Goal: Information Seeking & Learning: Learn about a topic

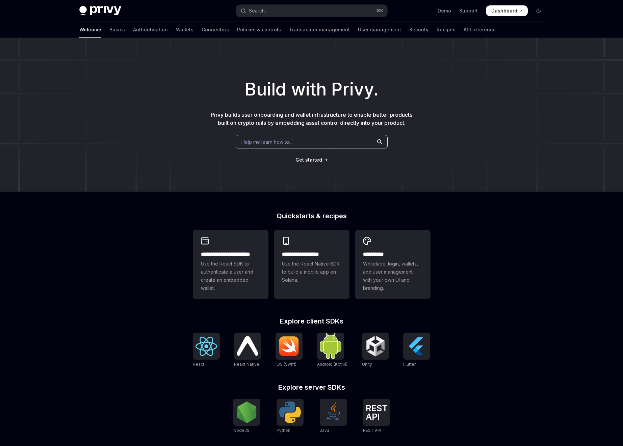
scroll to position [90, 0]
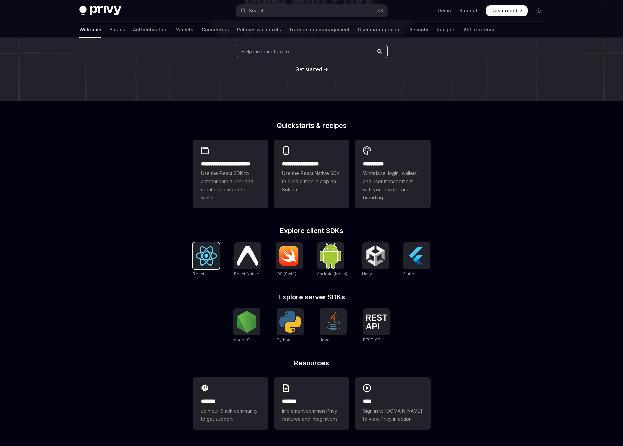
click at [202, 262] on img at bounding box center [207, 256] width 22 height 19
type textarea "*"
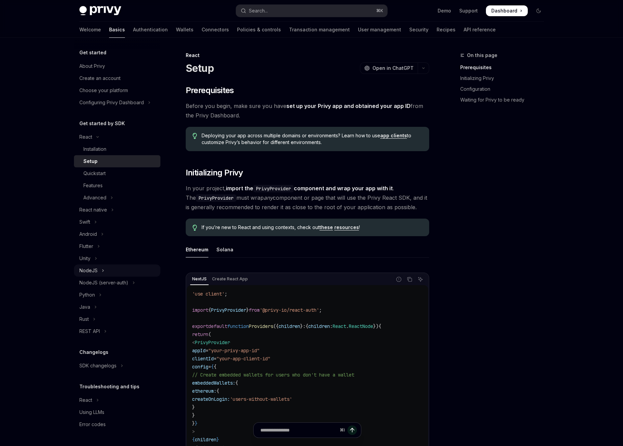
click at [84, 270] on div "NodeJS" at bounding box center [88, 271] width 18 height 8
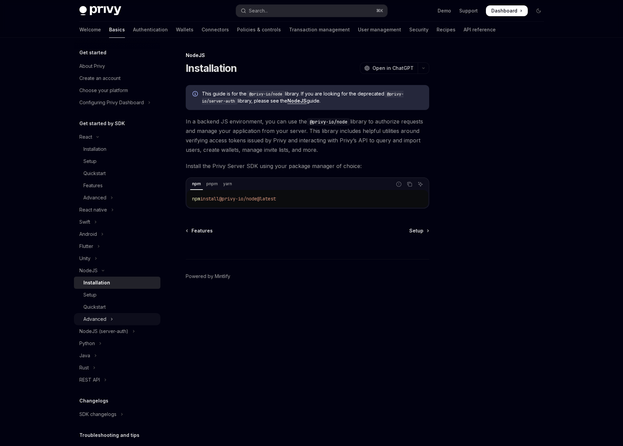
click at [104, 319] on div "Advanced" at bounding box center [94, 319] width 23 height 8
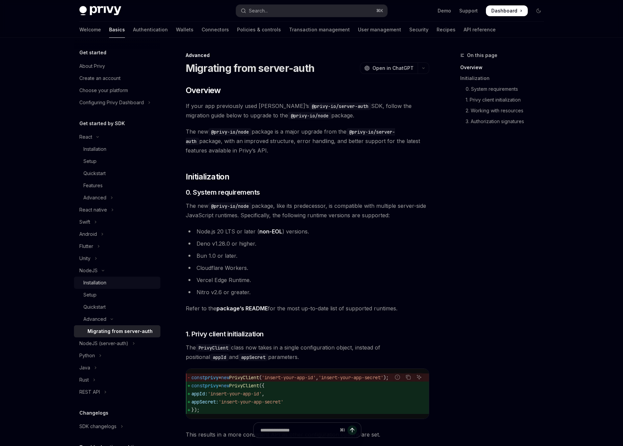
click at [99, 283] on div "Installation" at bounding box center [94, 283] width 23 height 8
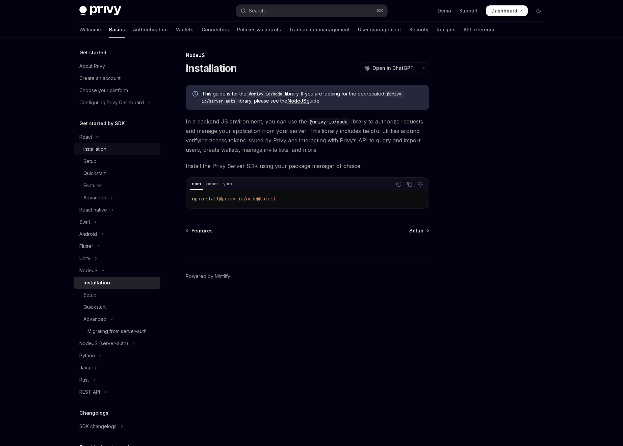
click at [100, 144] on link "Installation" at bounding box center [117, 149] width 86 height 12
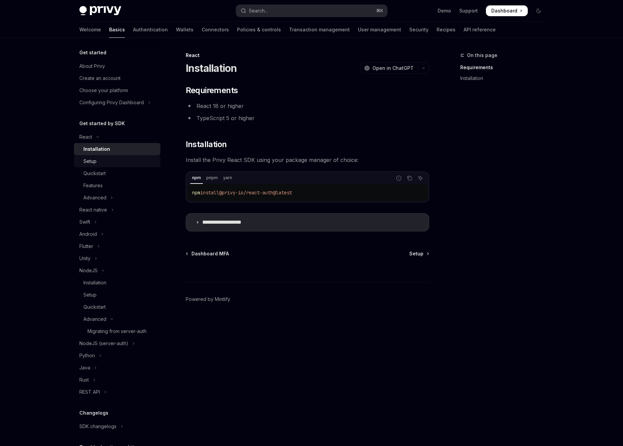
click at [104, 164] on div "Setup" at bounding box center [119, 161] width 73 height 8
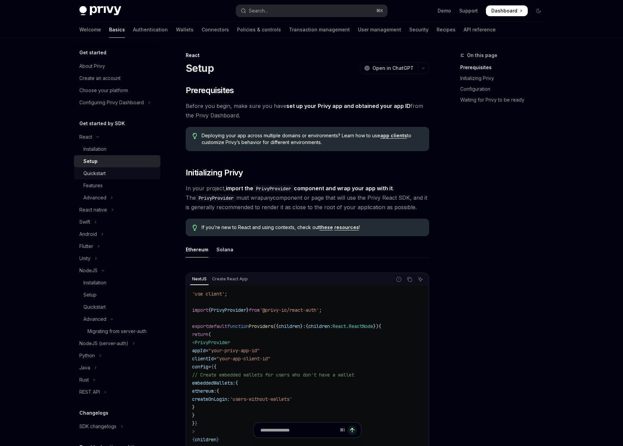
click at [103, 173] on div "Quickstart" at bounding box center [94, 174] width 22 height 8
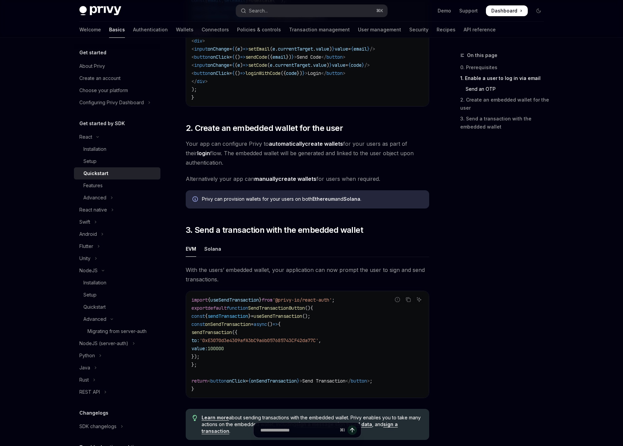
scroll to position [542, 0]
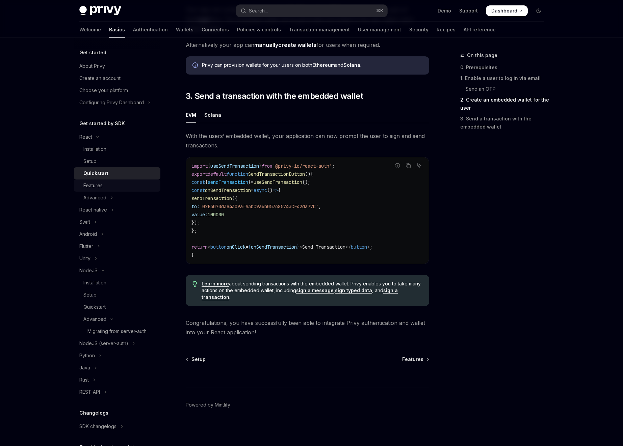
click at [105, 186] on div "Features" at bounding box center [119, 186] width 73 height 8
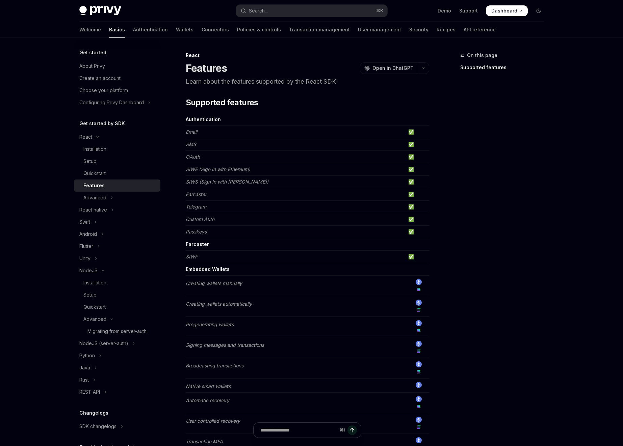
click at [460, 145] on div "On this page Supported features" at bounding box center [498, 248] width 103 height 395
click at [500, 69] on link "Supported features" at bounding box center [504, 67] width 89 height 11
click at [464, 30] on link "API reference" at bounding box center [480, 30] width 32 height 16
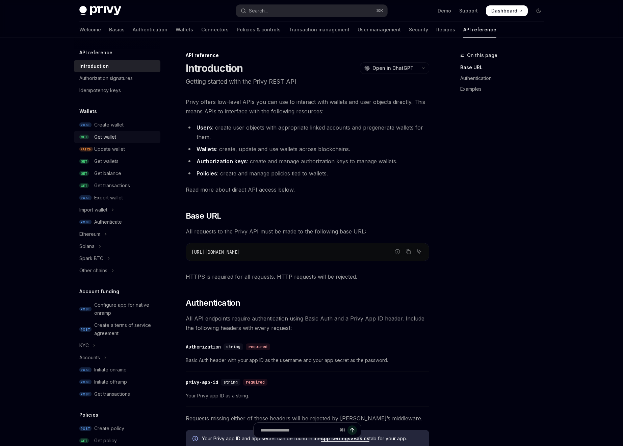
click at [110, 134] on div "Get wallet" at bounding box center [105, 137] width 22 height 8
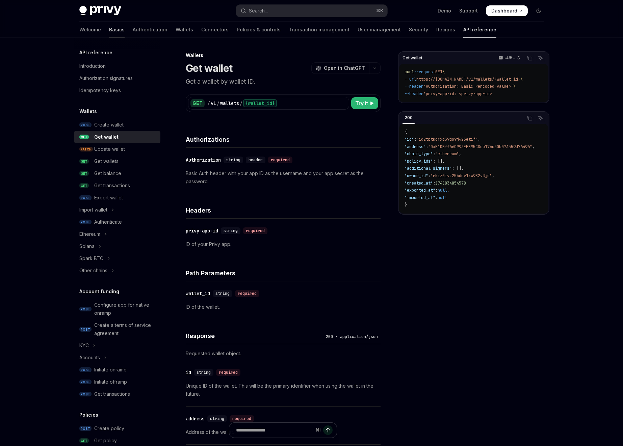
click at [109, 28] on link "Basics" at bounding box center [117, 30] width 16 height 16
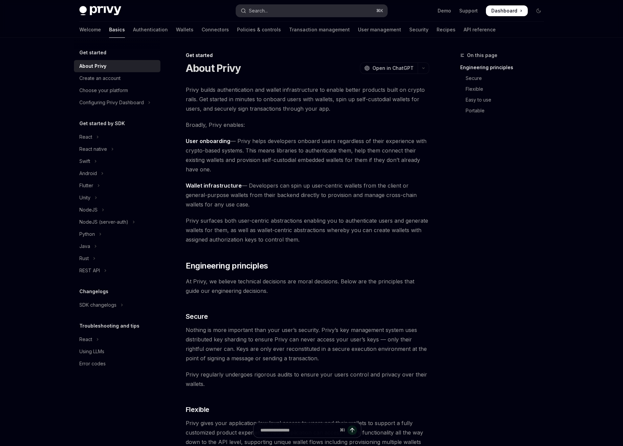
click at [289, 11] on button "Search... ⌘ K" at bounding box center [311, 11] width 151 height 12
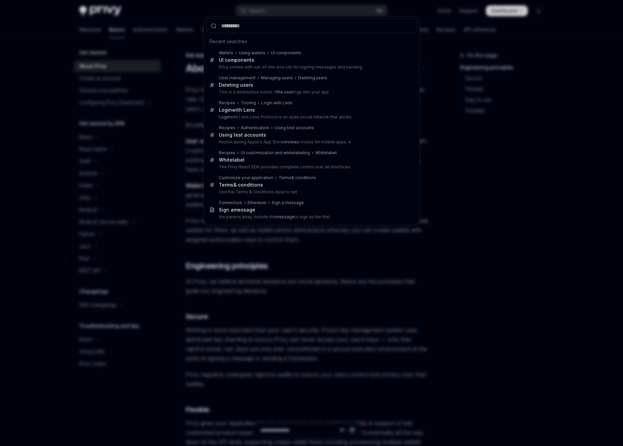
click at [617, 260] on div "Recent searches Wallets Using wallets UI components UI components Privy comes w…" at bounding box center [311, 223] width 623 height 446
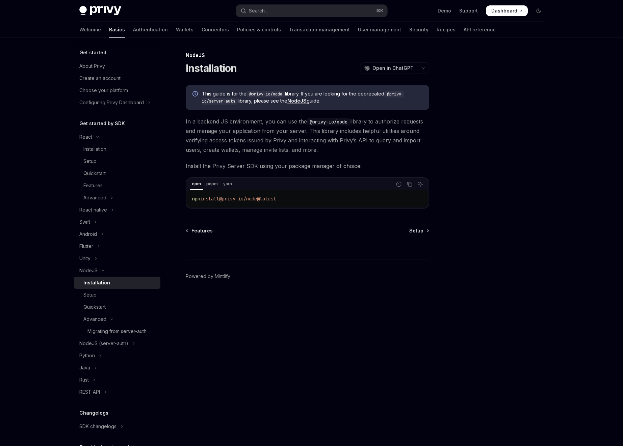
type textarea "*"
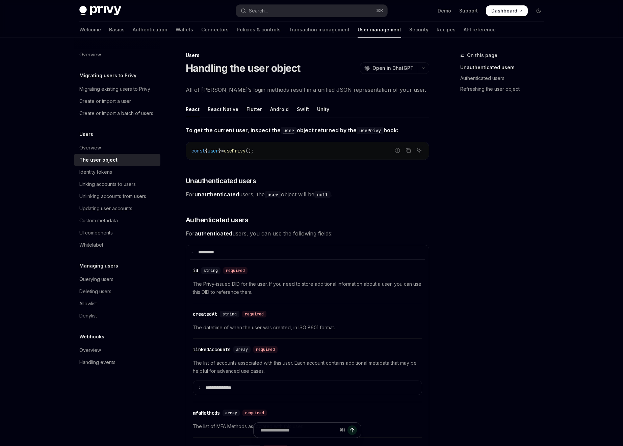
click at [383, 62] on div "Handling the user object OpenAI Open in ChatGPT" at bounding box center [307, 68] width 243 height 12
click at [382, 68] on span "Open in ChatGPT" at bounding box center [392, 68] width 41 height 7
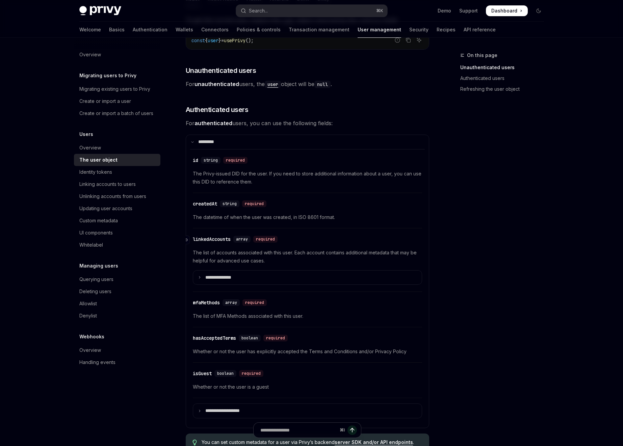
scroll to position [112, 0]
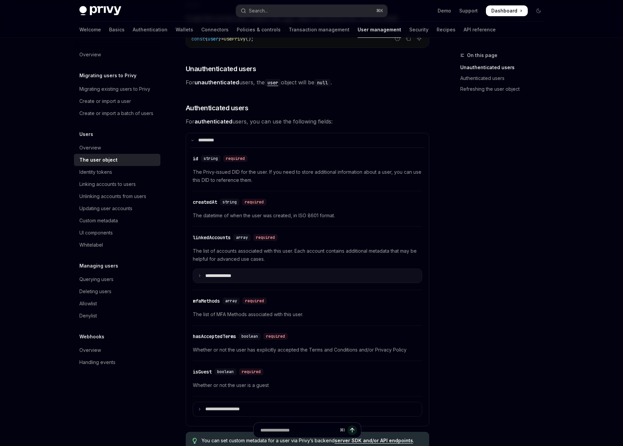
click at [217, 271] on summary "**********" at bounding box center [307, 276] width 229 height 14
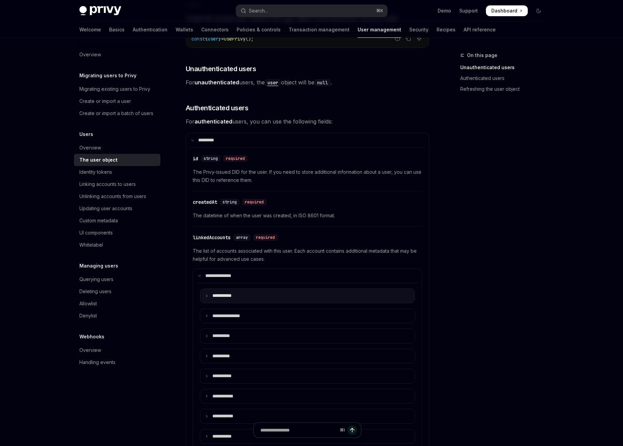
click at [222, 296] on p "**** ******" at bounding box center [225, 296] width 27 height 6
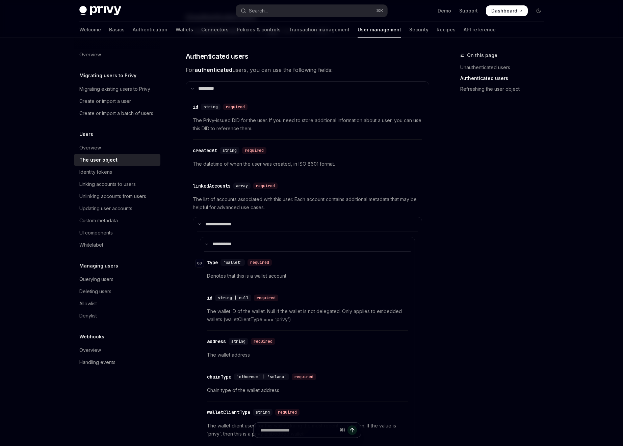
scroll to position [187, 0]
